Goal: Information Seeking & Learning: Learn about a topic

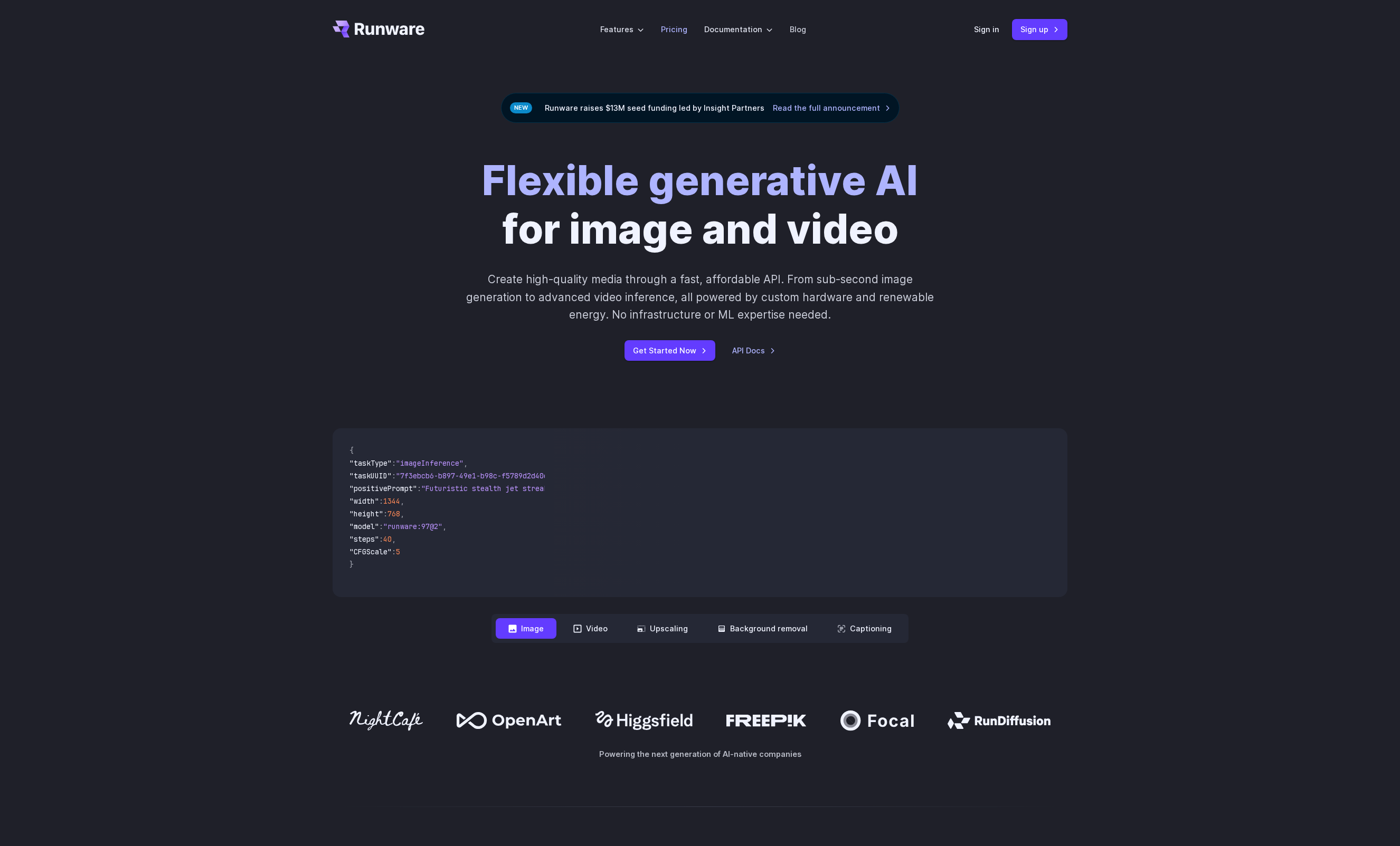
click at [677, 32] on link "Pricing" at bounding box center [673, 30] width 26 height 12
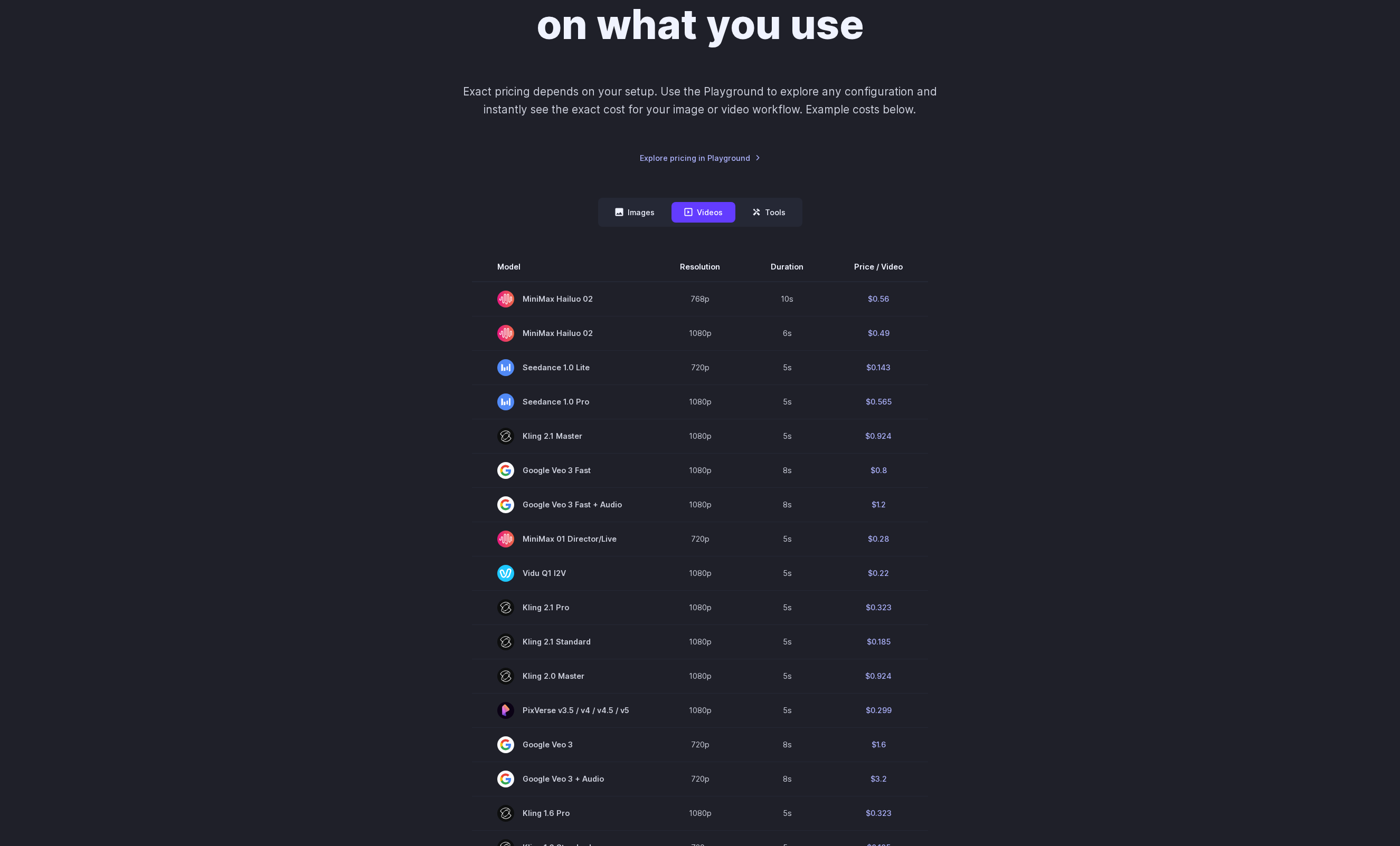
scroll to position [159, 0]
click at [638, 211] on button "Images" at bounding box center [635, 212] width 65 height 20
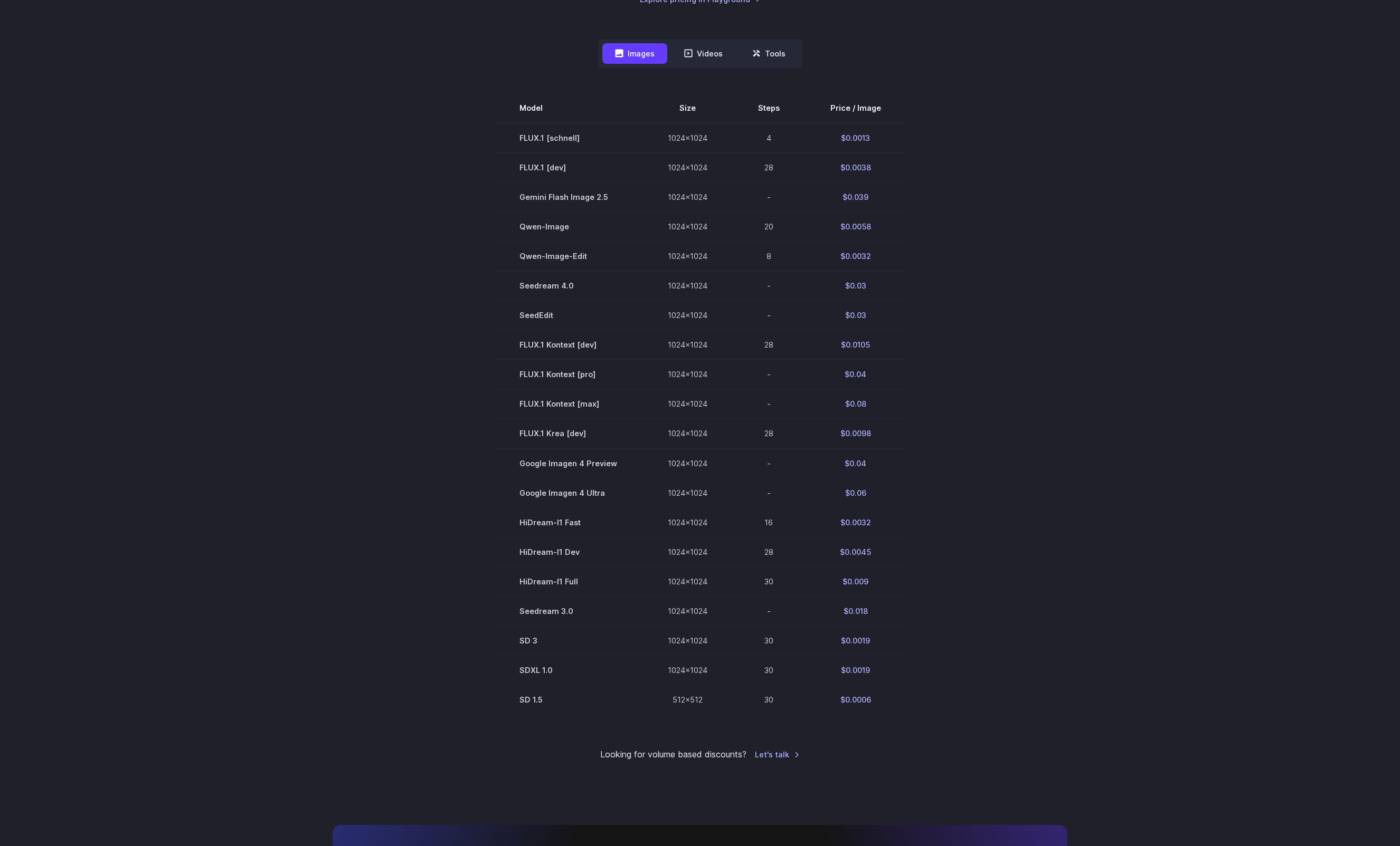
scroll to position [53, 0]
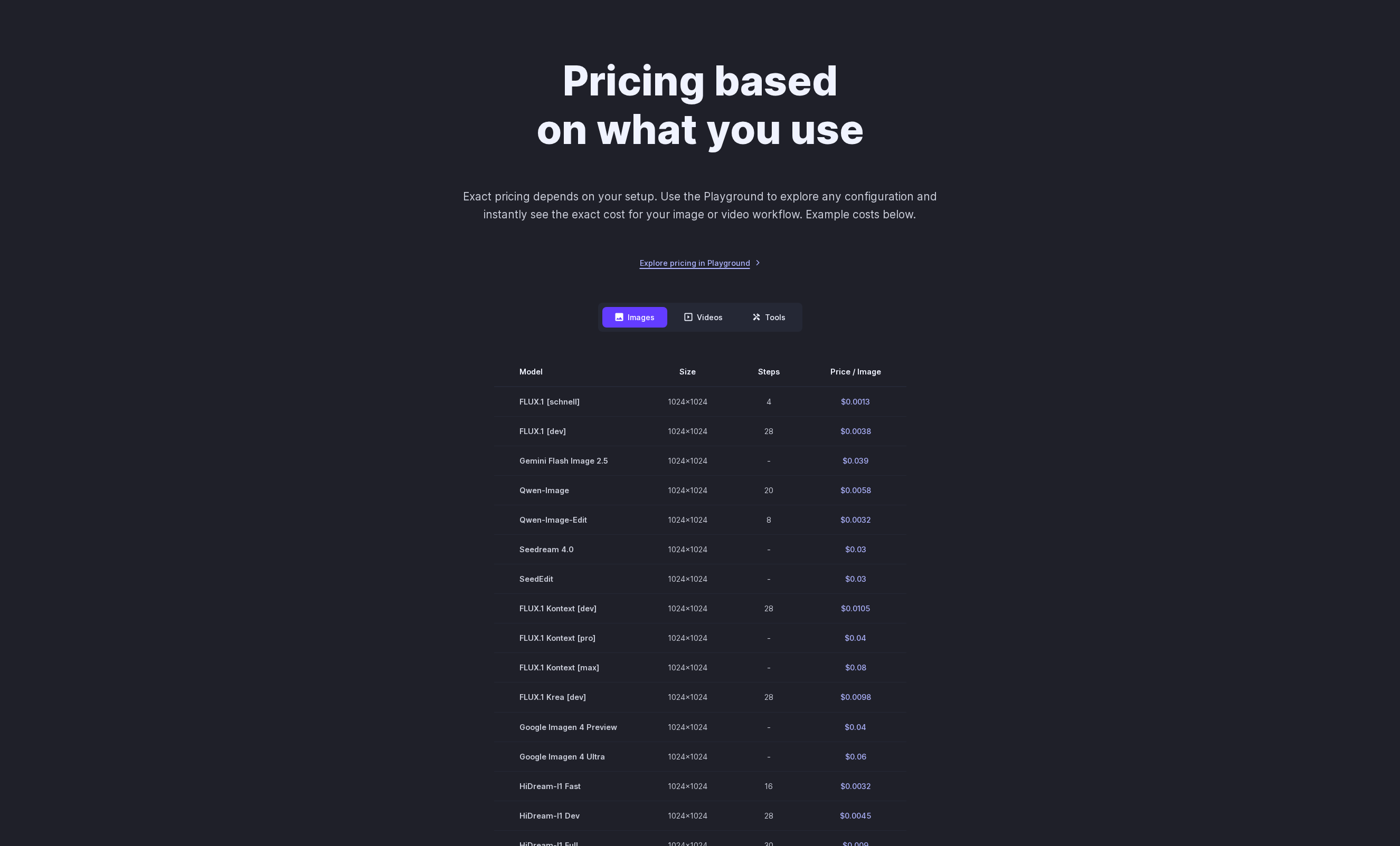
click at [713, 265] on link "Explore pricing in Playground" at bounding box center [700, 263] width 121 height 12
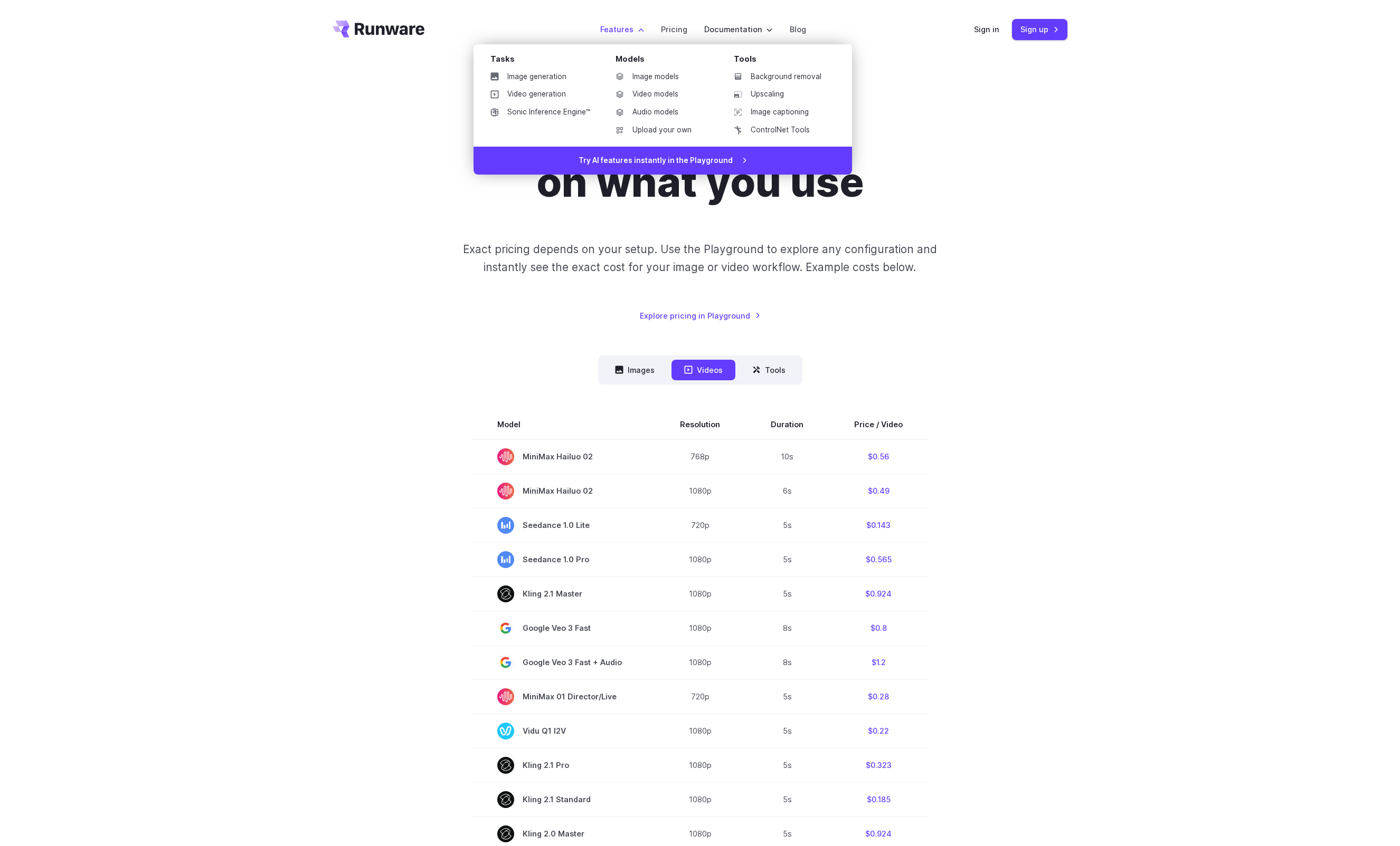
click at [662, 77] on link "Image models" at bounding box center [662, 77] width 110 height 16
